Goal: Register for event/course

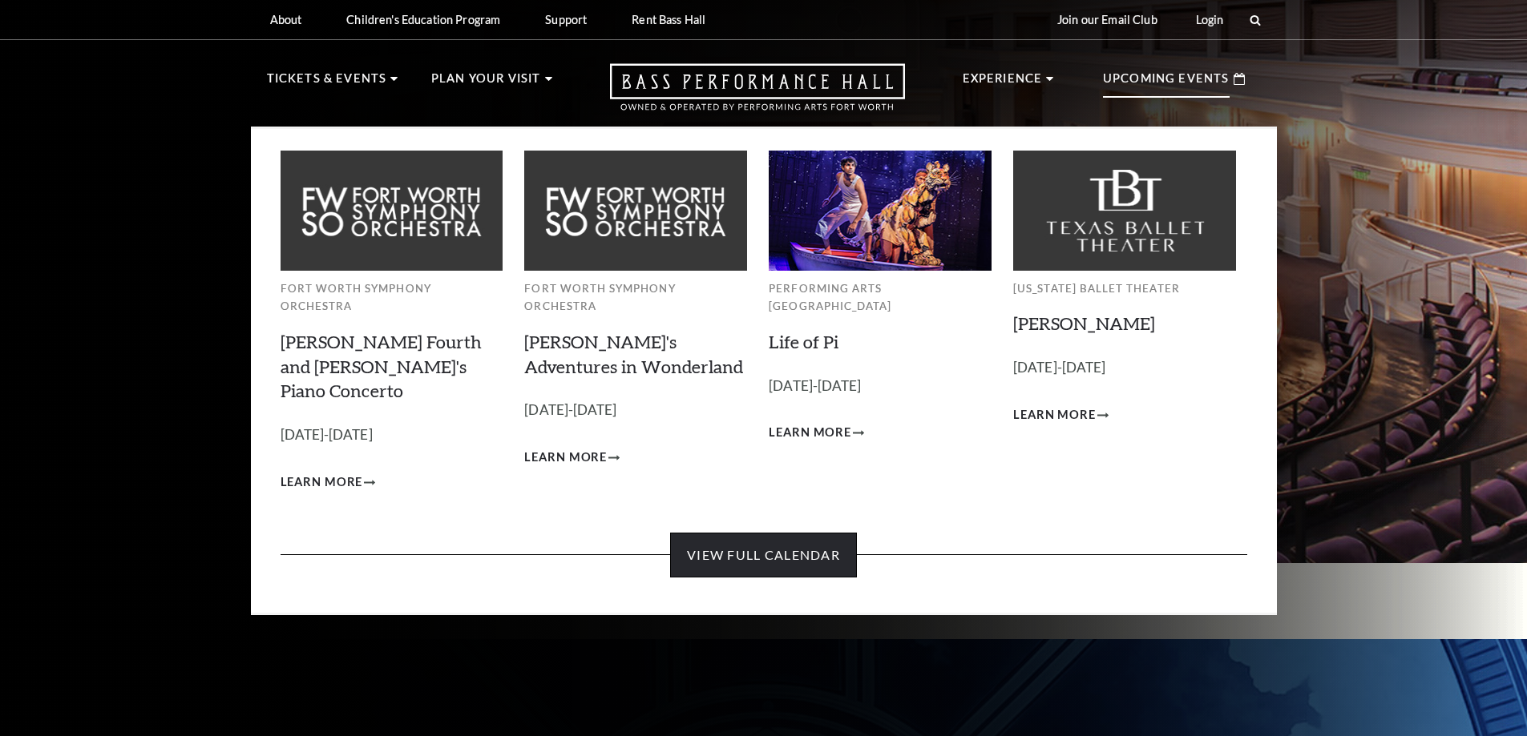
click at [765, 533] on link "View Full Calendar" at bounding box center [763, 555] width 187 height 45
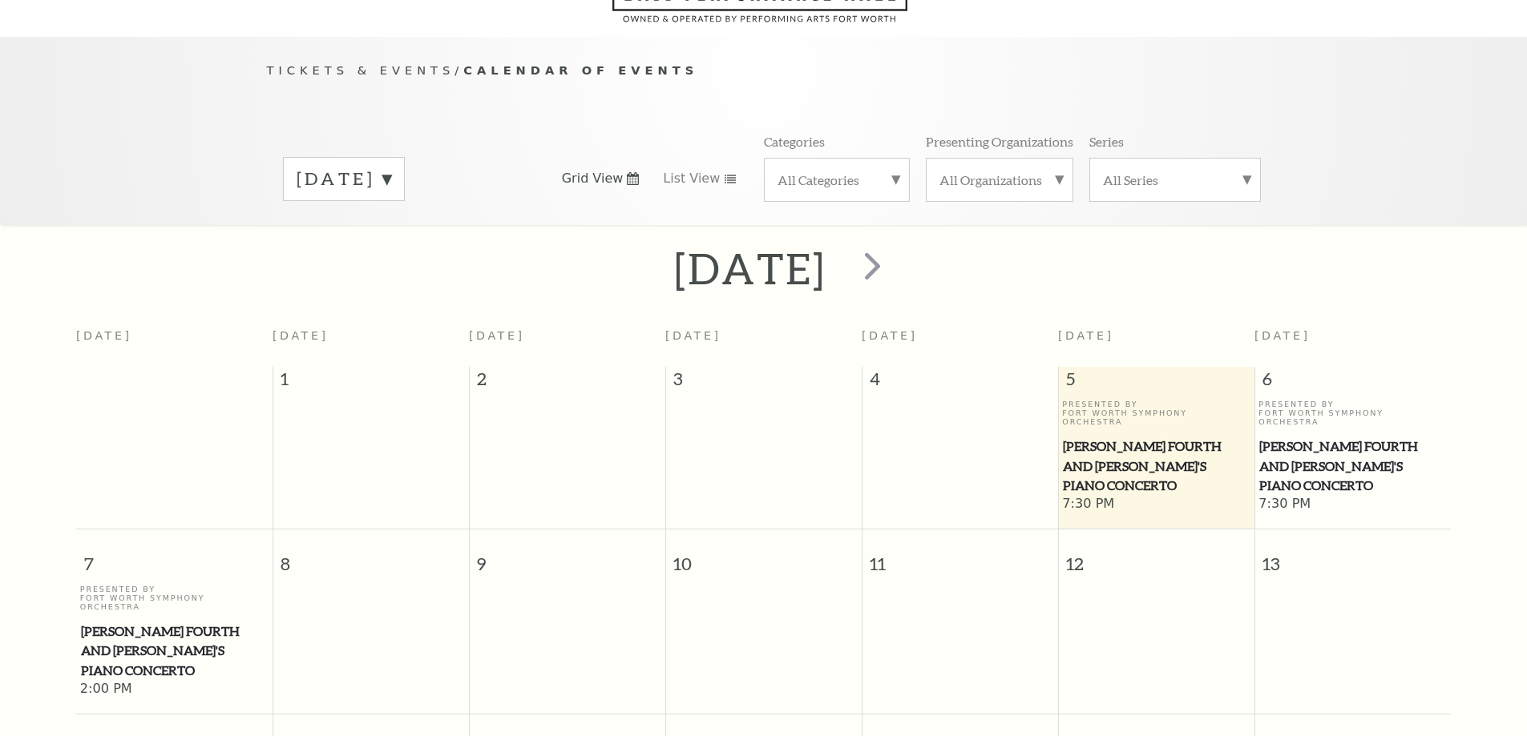
scroll to position [142, 0]
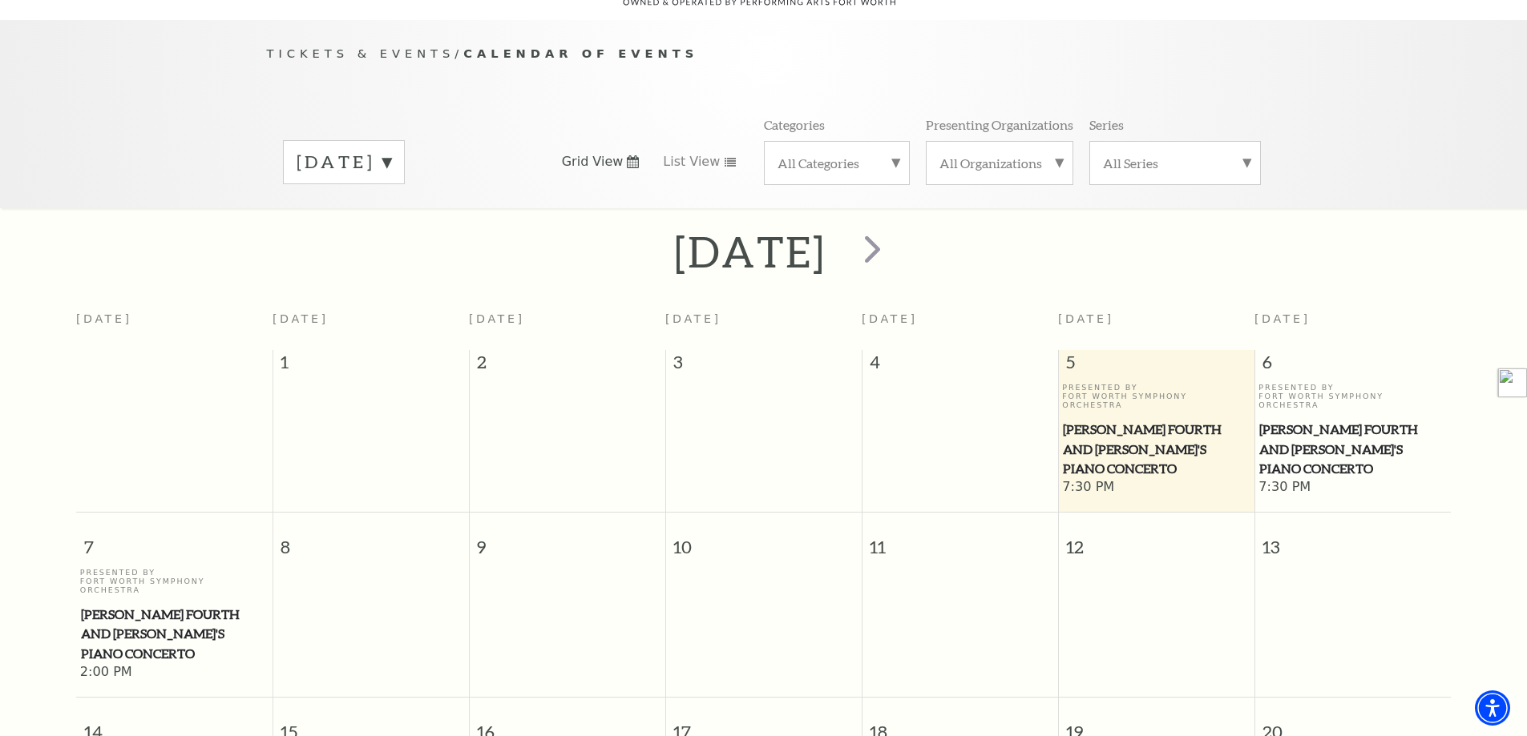
click at [1152, 420] on span "[PERSON_NAME] Fourth and [PERSON_NAME]'s Piano Concerto" at bounding box center [1156, 449] width 187 height 59
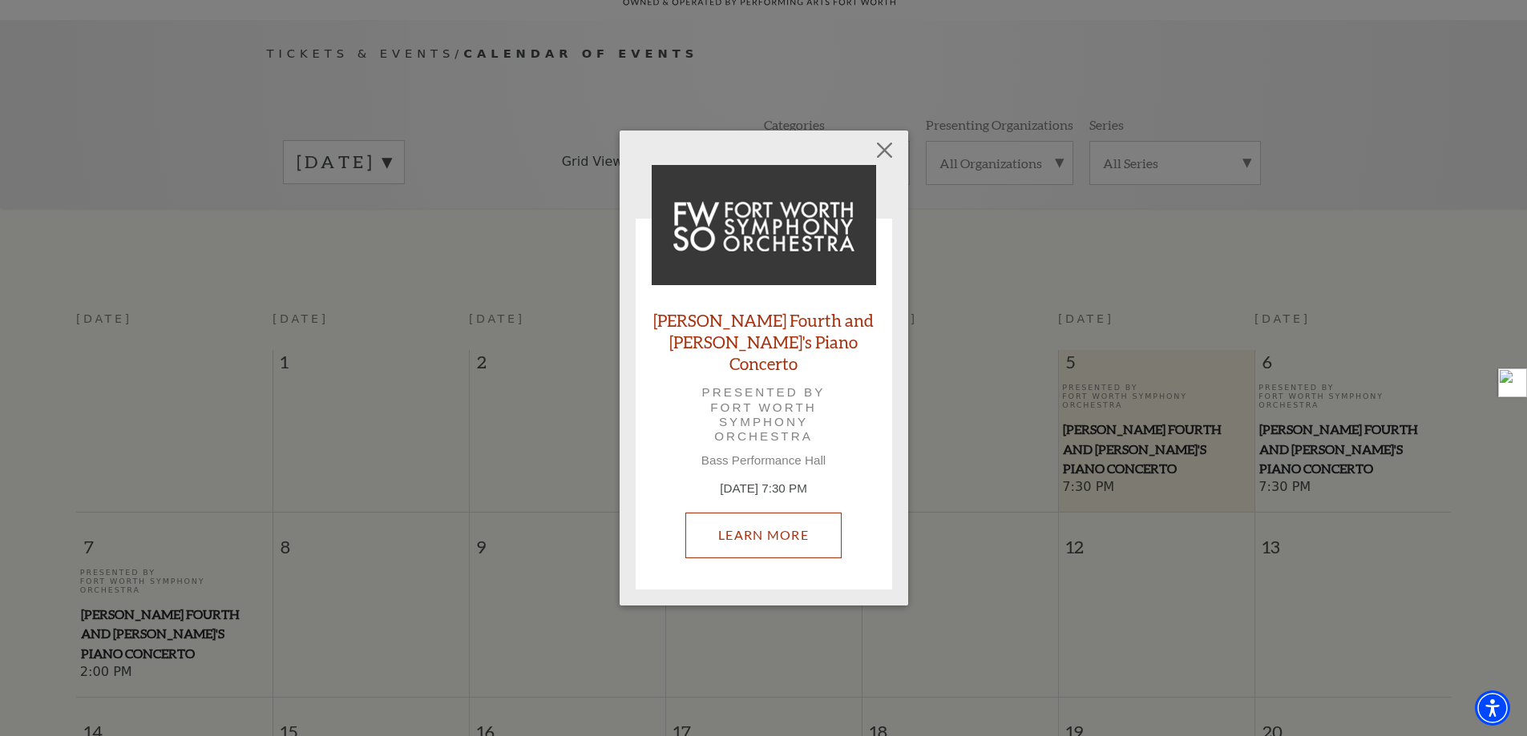
click at [775, 517] on link "Learn More" at bounding box center [763, 535] width 156 height 45
click at [793, 334] on link "[PERSON_NAME] Fourth and [PERSON_NAME]'s Piano Concerto" at bounding box center [763, 342] width 224 height 66
